Goal: Task Accomplishment & Management: Manage account settings

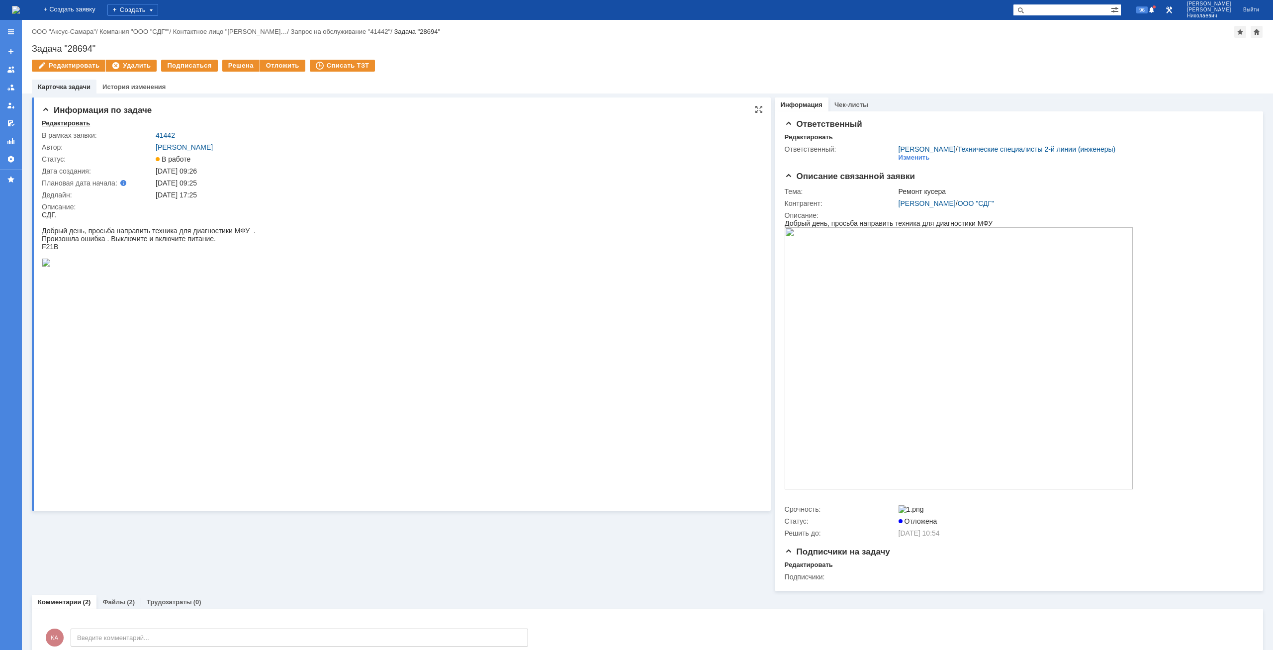
click at [69, 124] on div "Редактировать" at bounding box center [66, 123] width 48 height 8
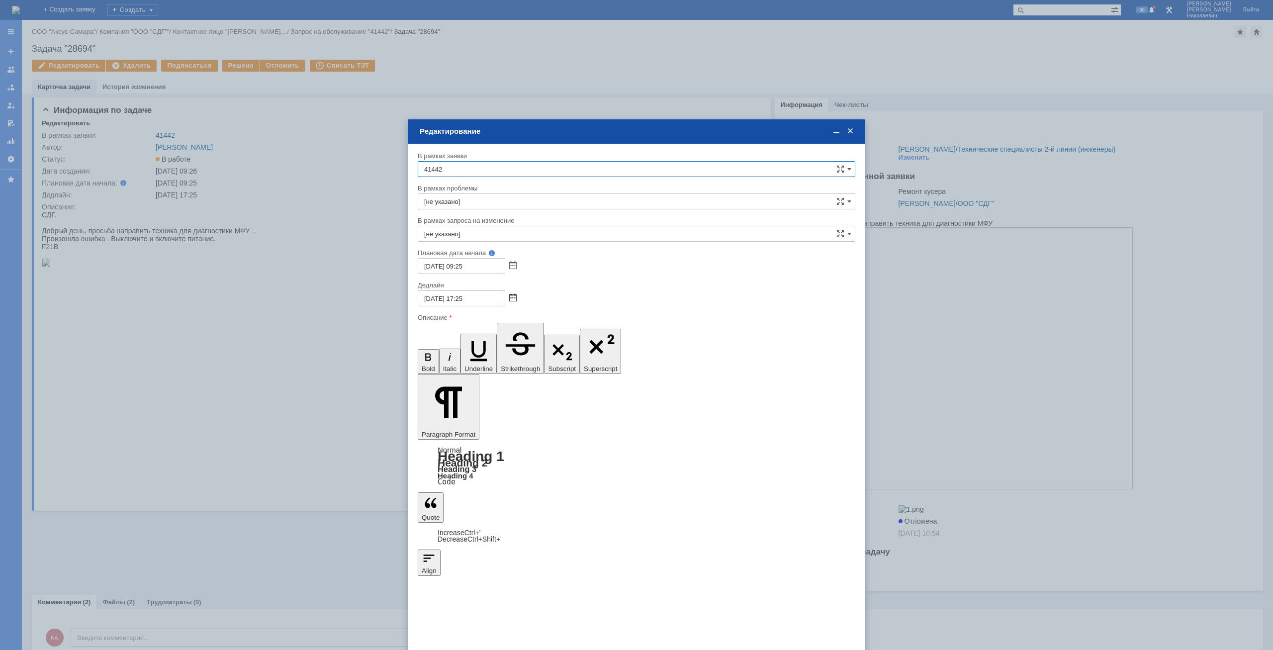
click at [512, 295] on span at bounding box center [512, 298] width 7 height 8
click at [449, 358] on div "9" at bounding box center [451, 357] width 10 height 8
type input "[DATE] 17:25"
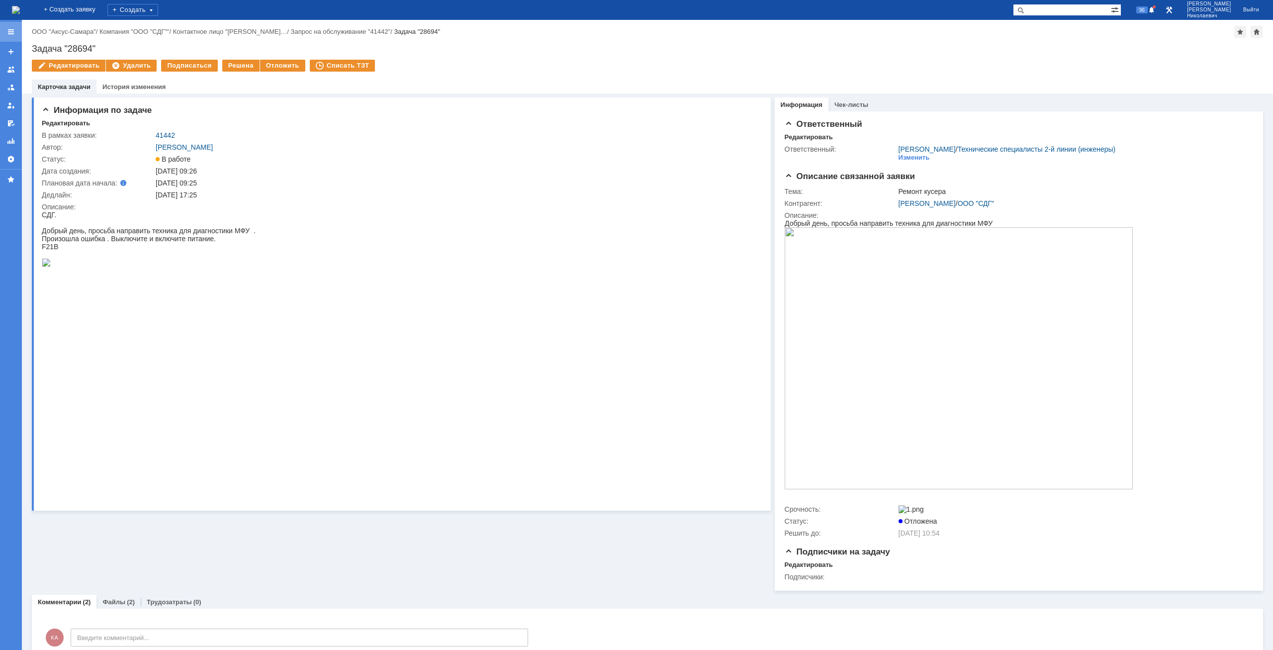
click at [11, 27] on div at bounding box center [11, 32] width 22 height 20
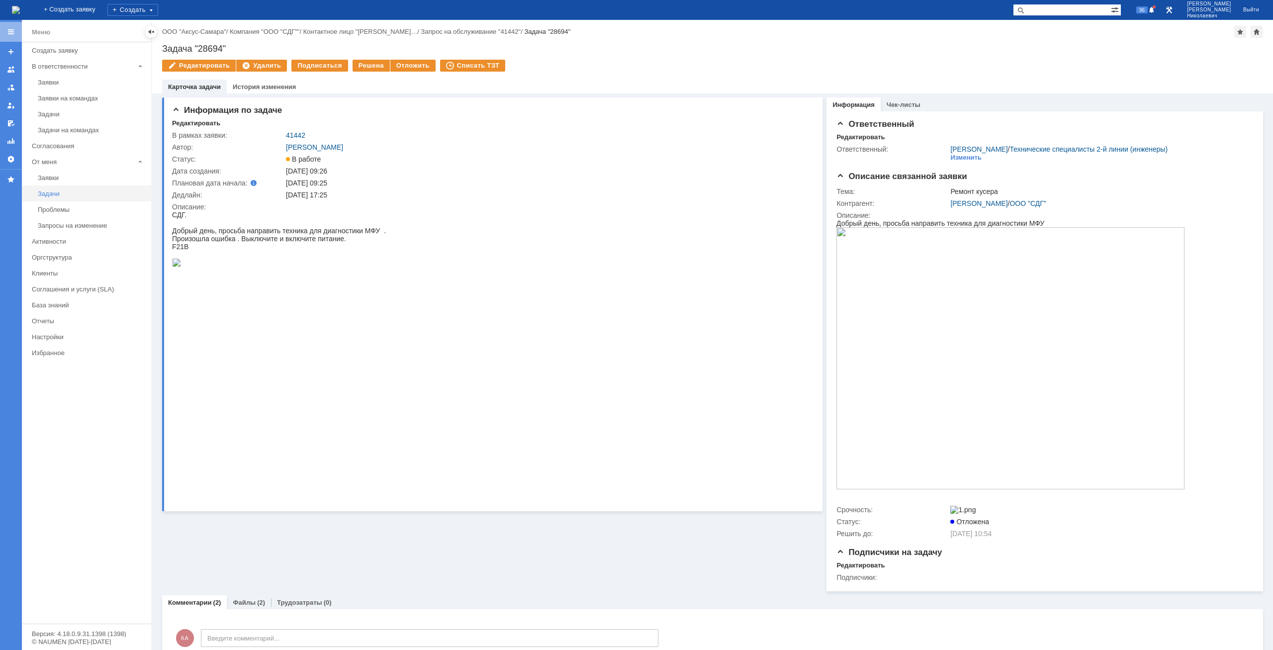
click at [41, 188] on link "Задачи" at bounding box center [91, 193] width 115 height 15
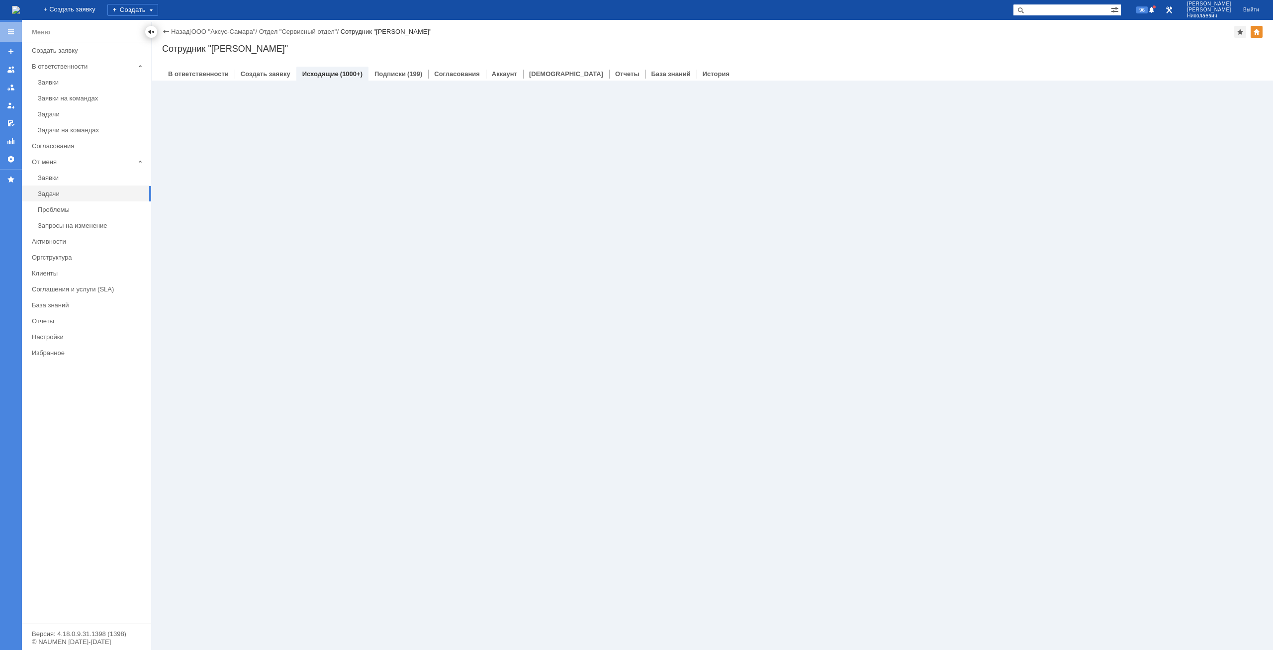
click at [151, 29] on div at bounding box center [151, 32] width 8 height 8
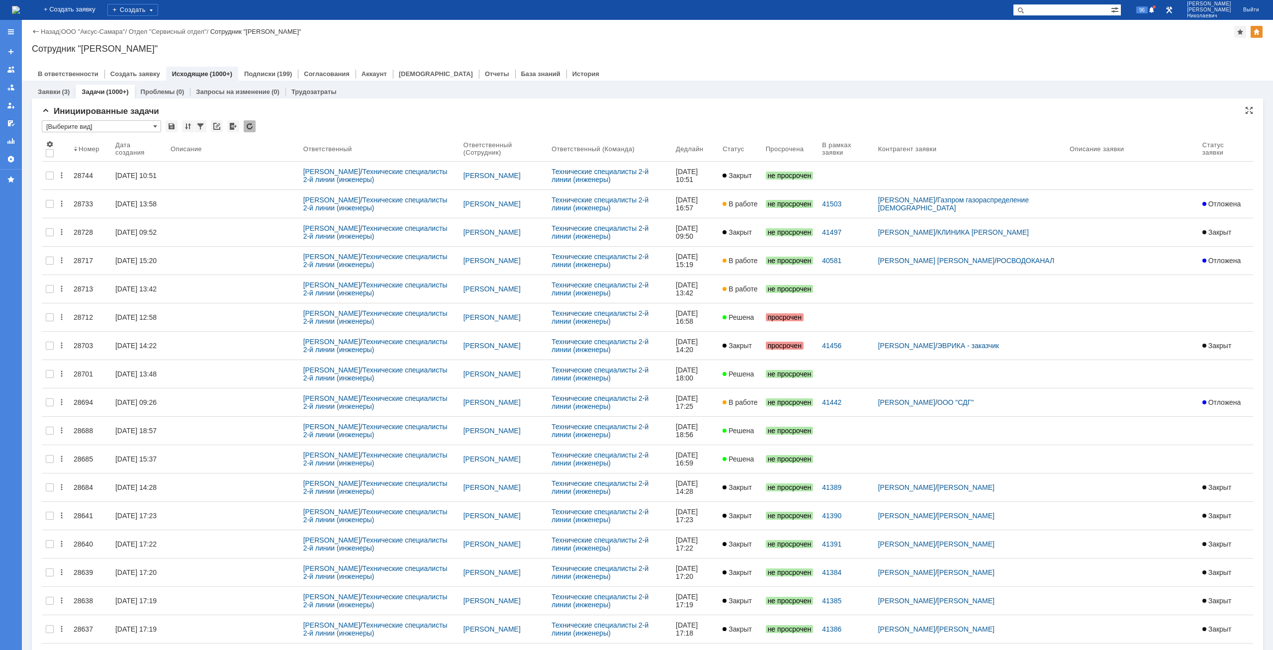
click at [111, 128] on input "[Выберите вид]" at bounding box center [101, 126] width 119 height 12
click at [74, 176] on span "В работе" at bounding box center [101, 176] width 106 height 8
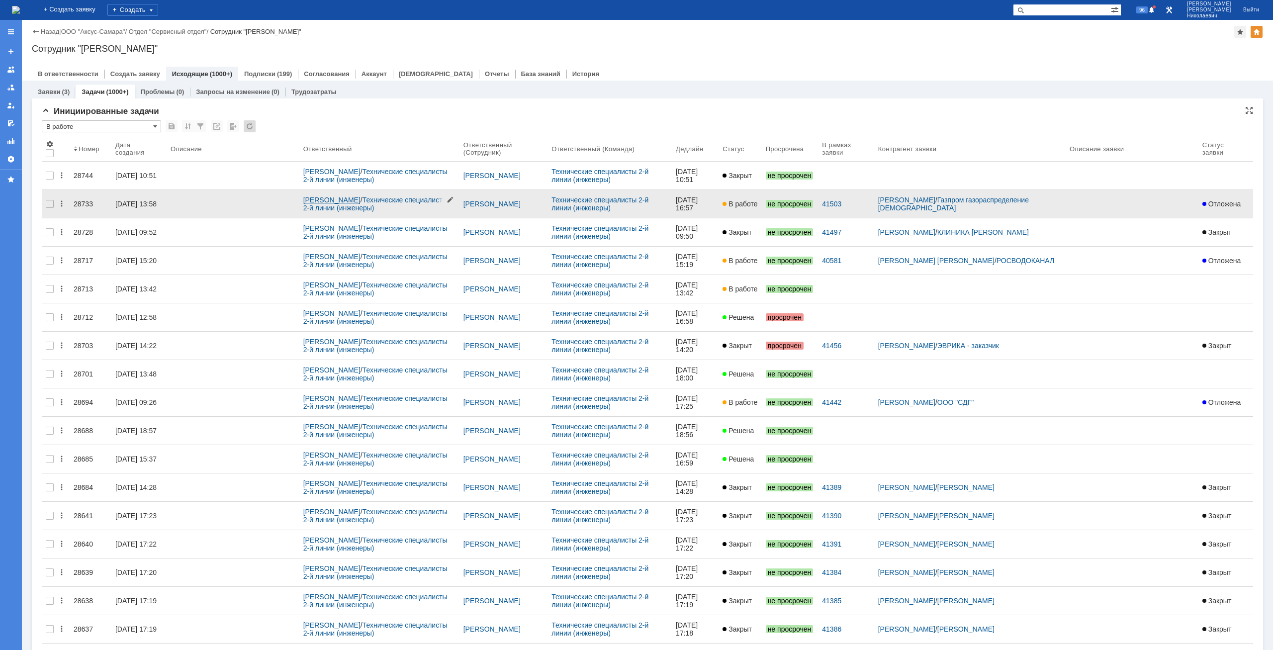
type input "В работе"
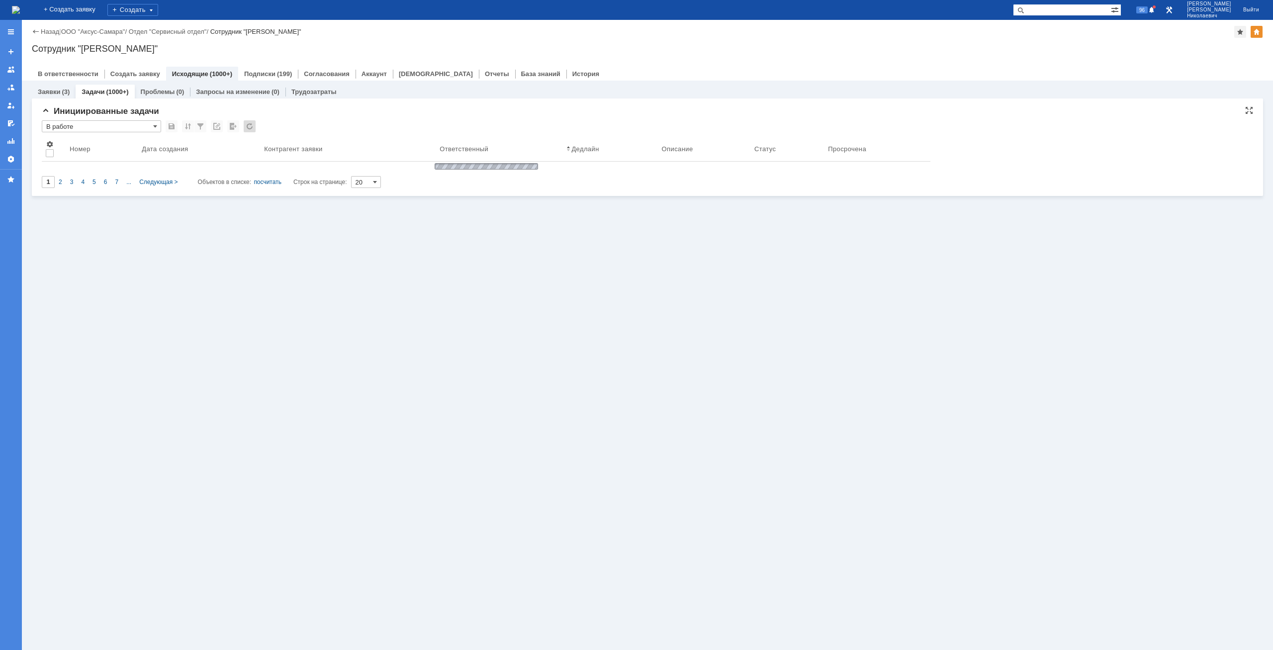
type input "100"
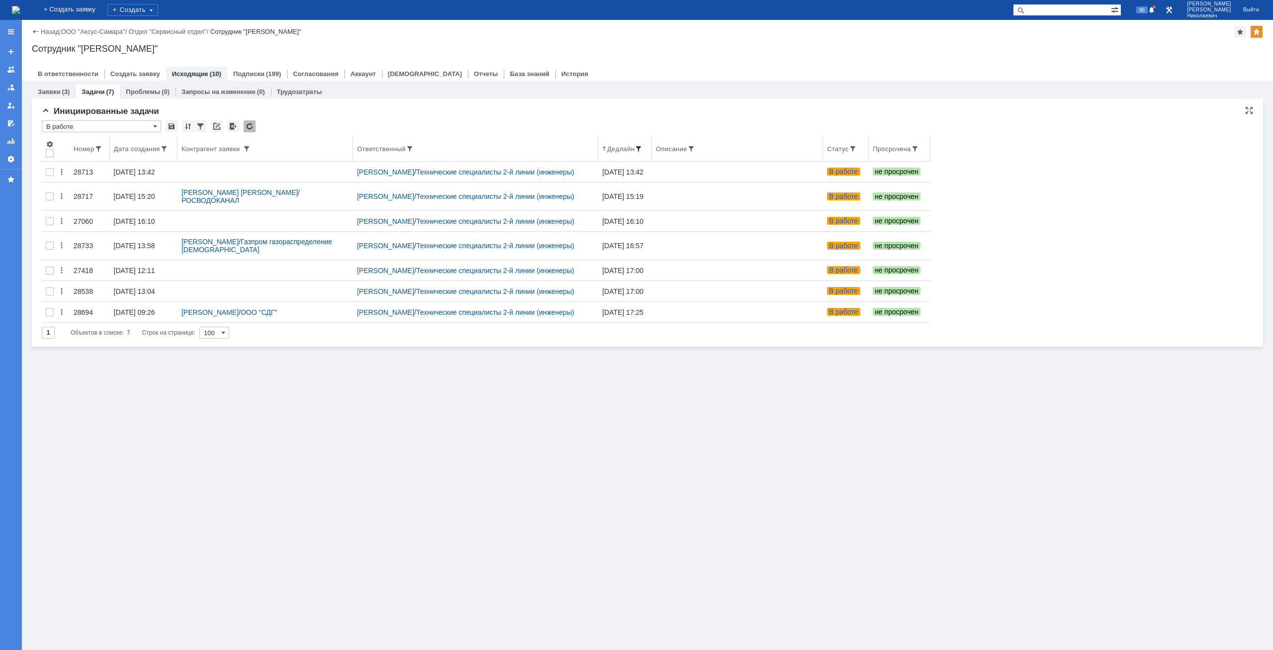
click at [642, 147] on span at bounding box center [638, 149] width 8 height 8
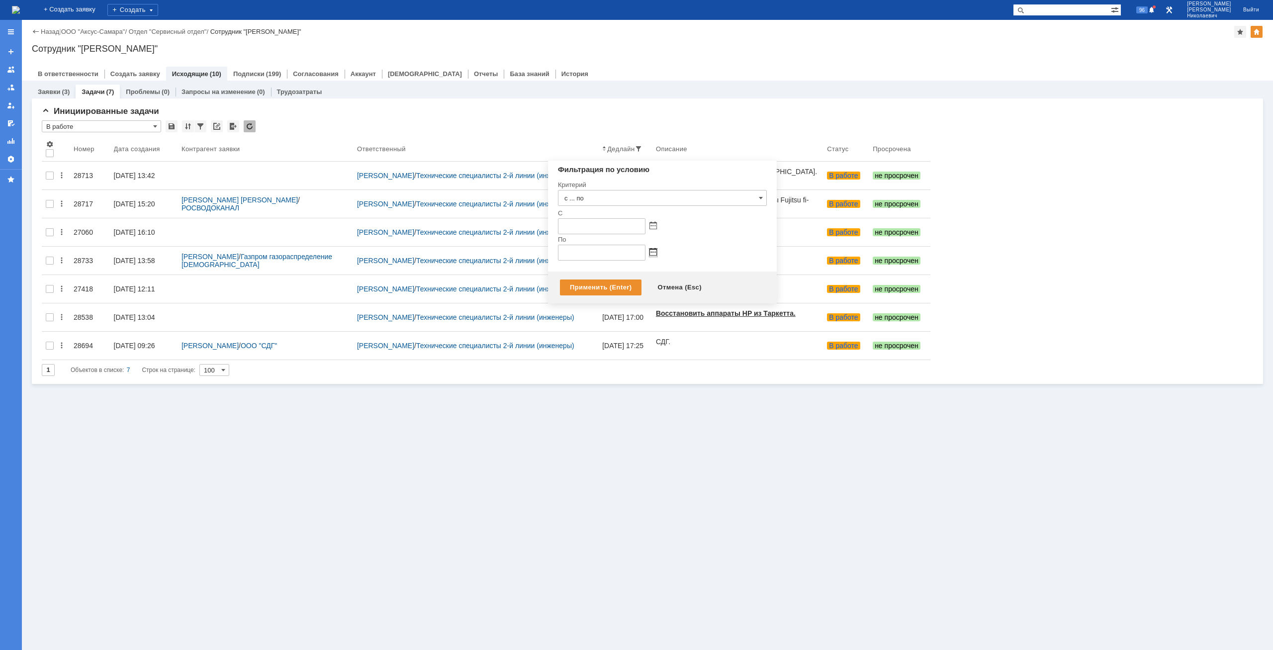
click at [653, 253] on span at bounding box center [652, 253] width 7 height 8
click at [592, 300] on div "2" at bounding box center [591, 302] width 10 height 8
type input "[DATE] 23:59"
click at [591, 289] on div "Применить (Enter)" at bounding box center [601, 287] width 82 height 16
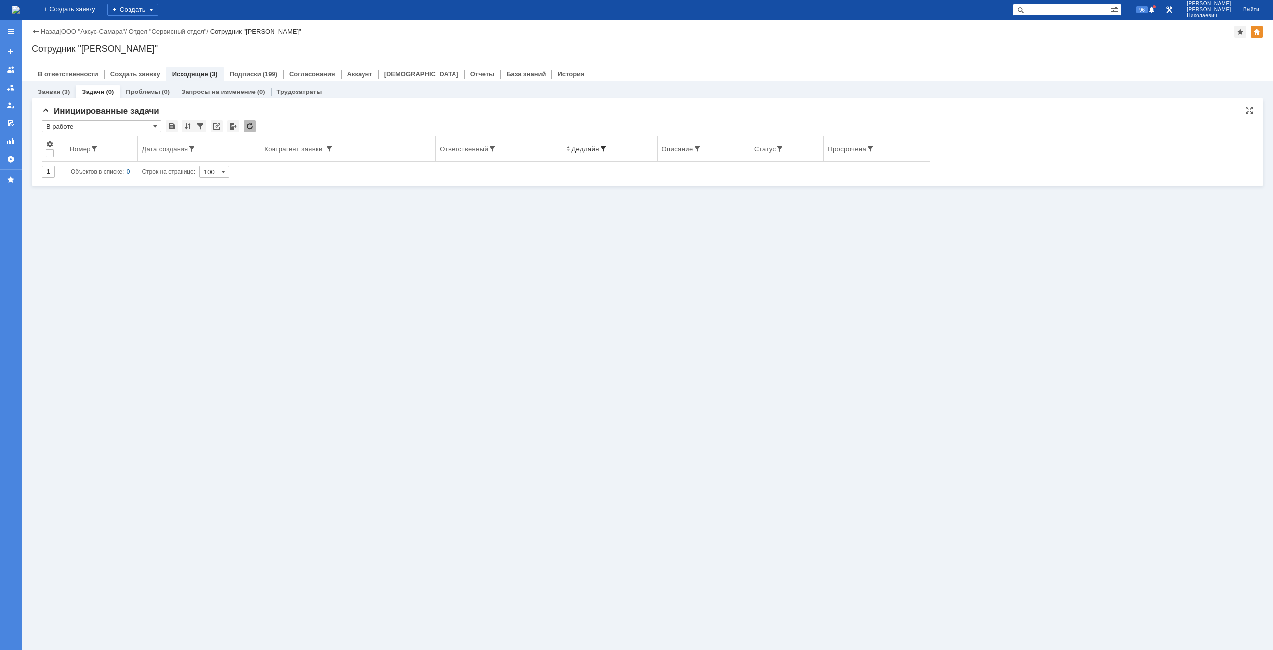
click at [606, 147] on span at bounding box center [603, 149] width 8 height 8
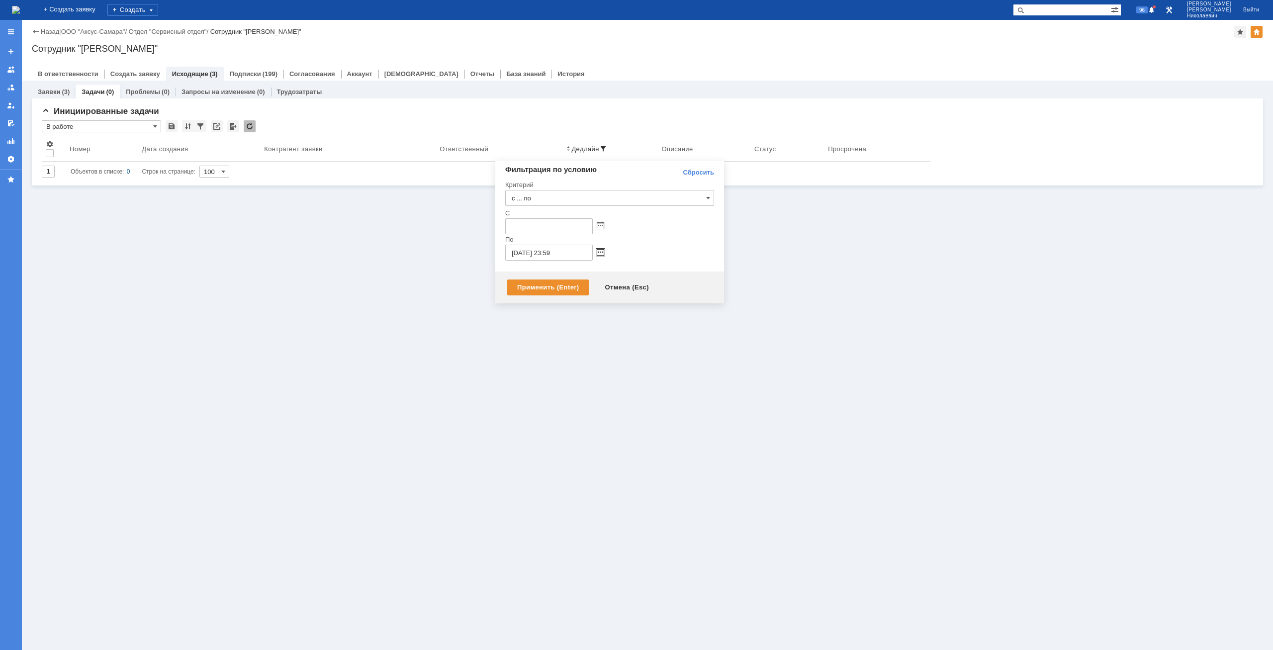
click at [602, 252] on span at bounding box center [600, 253] width 7 height 8
click at [549, 302] on div "3" at bounding box center [550, 302] width 10 height 8
type input "[DATE] 23:59"
click at [546, 287] on div "Применить (Enter)" at bounding box center [548, 287] width 82 height 16
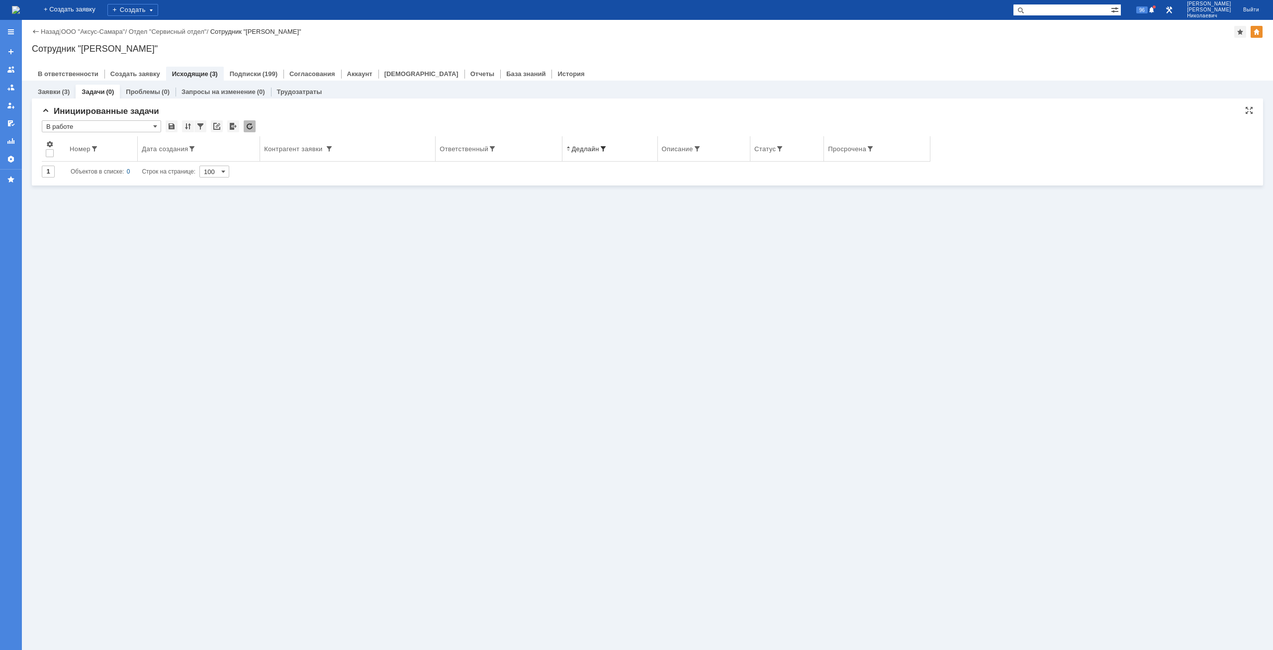
click at [606, 148] on span at bounding box center [603, 149] width 8 height 8
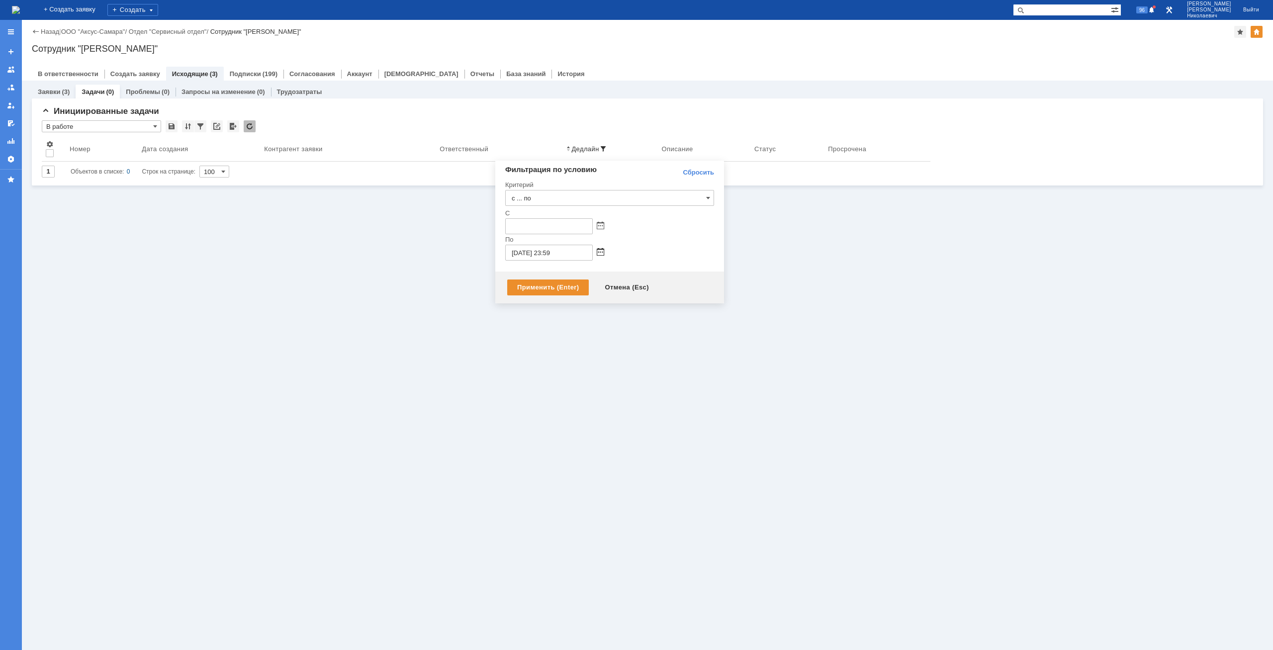
click at [600, 250] on span at bounding box center [600, 253] width 7 height 8
click at [561, 302] on div "4" at bounding box center [561, 302] width 10 height 8
type input "[DATE] 23:59"
click at [557, 286] on div "Применить (Enter)" at bounding box center [548, 287] width 82 height 16
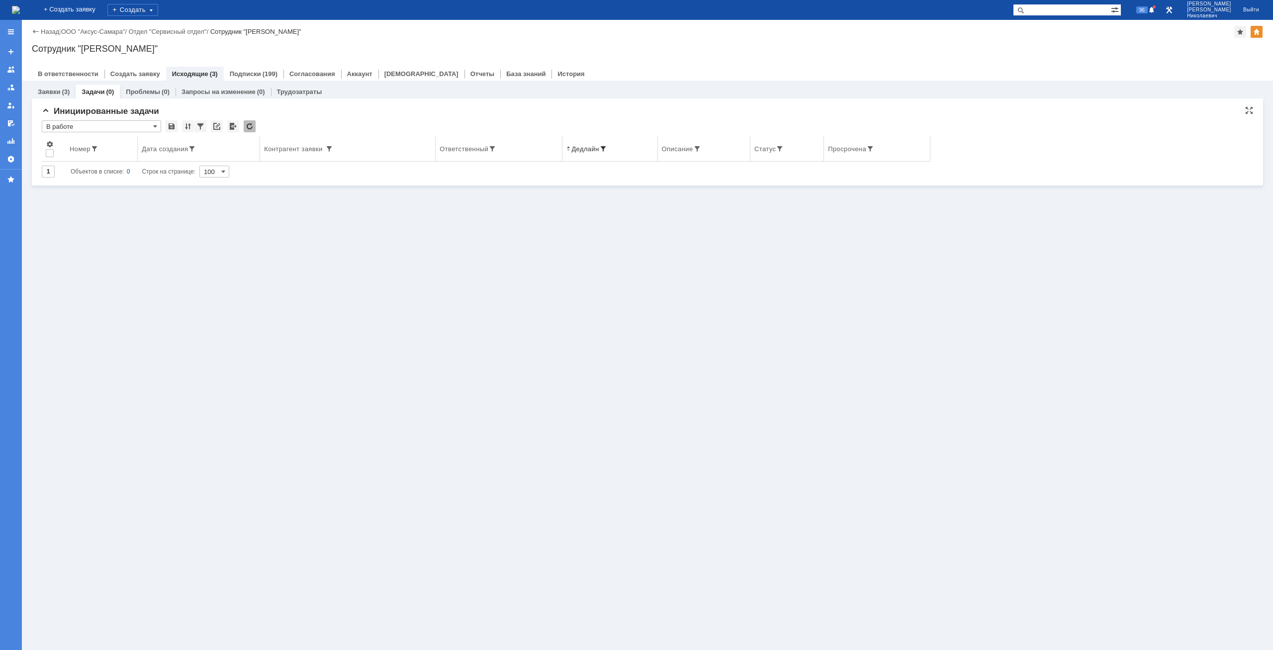
click at [607, 147] on span at bounding box center [603, 149] width 8 height 8
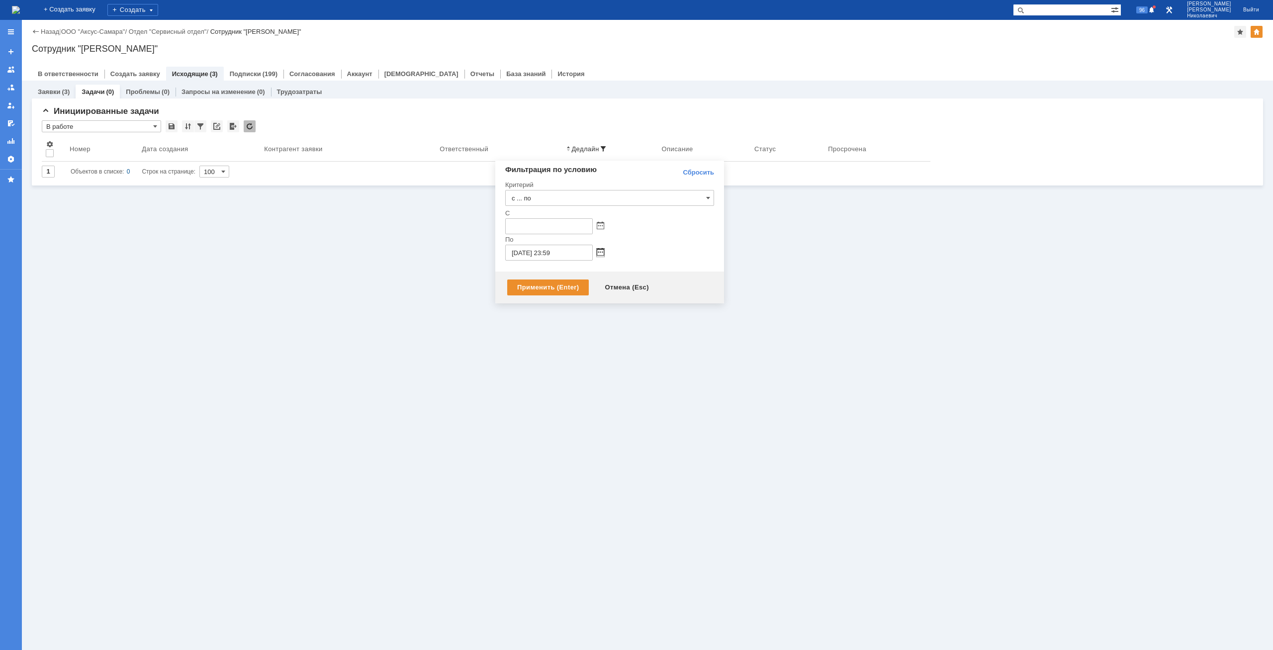
click at [599, 253] on span at bounding box center [600, 253] width 7 height 8
click at [575, 304] on div "5" at bounding box center [573, 302] width 10 height 8
type input "[DATE] 23:59"
click at [553, 292] on div "Применить (Enter)" at bounding box center [548, 287] width 82 height 16
